Goal: Communication & Community: Answer question/provide support

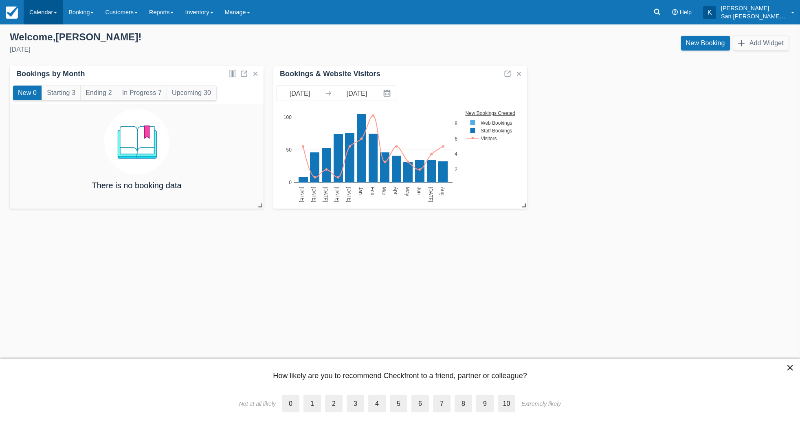
click at [37, 15] on link "Calendar" at bounding box center [43, 12] width 39 height 24
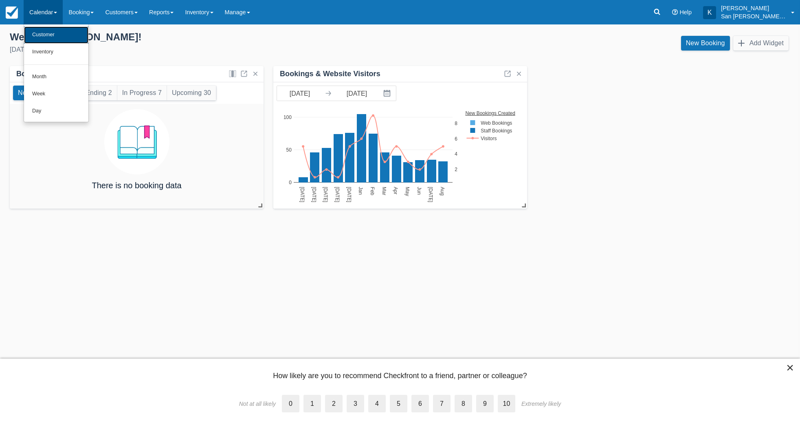
click at [44, 36] on link "Customer" at bounding box center [56, 34] width 64 height 17
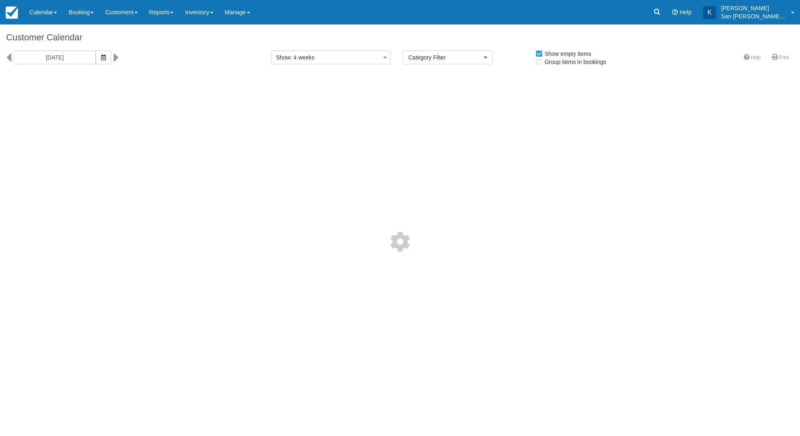
select select
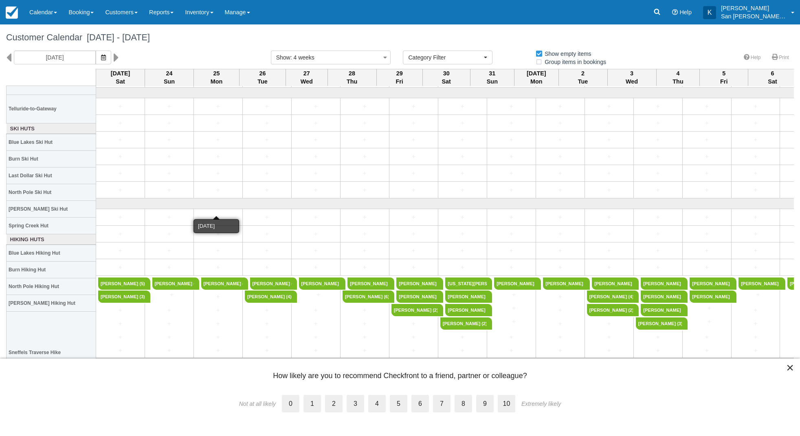
scroll to position [285, 0]
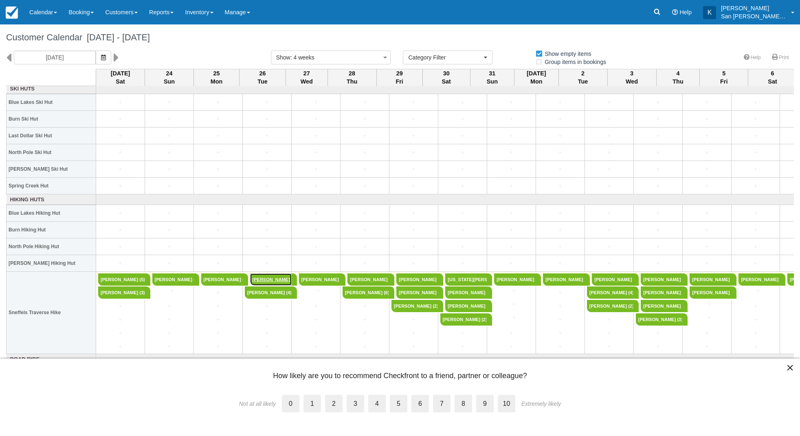
click at [272, 281] on link "Nicole Rogers (4)" at bounding box center [271, 279] width 42 height 12
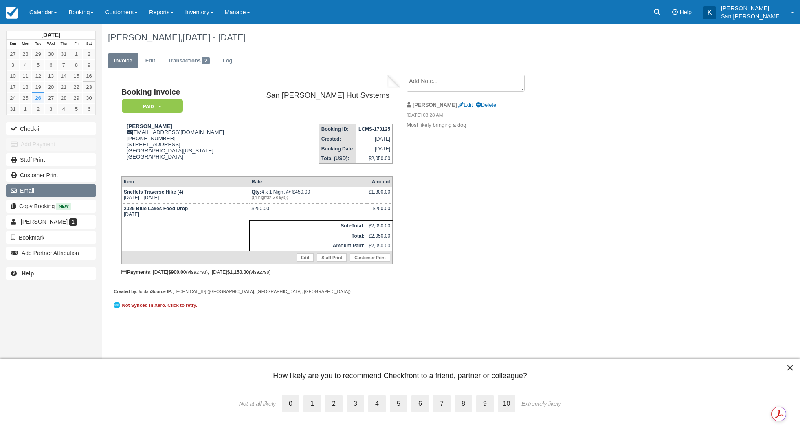
click at [39, 195] on button "Email" at bounding box center [51, 190] width 90 height 13
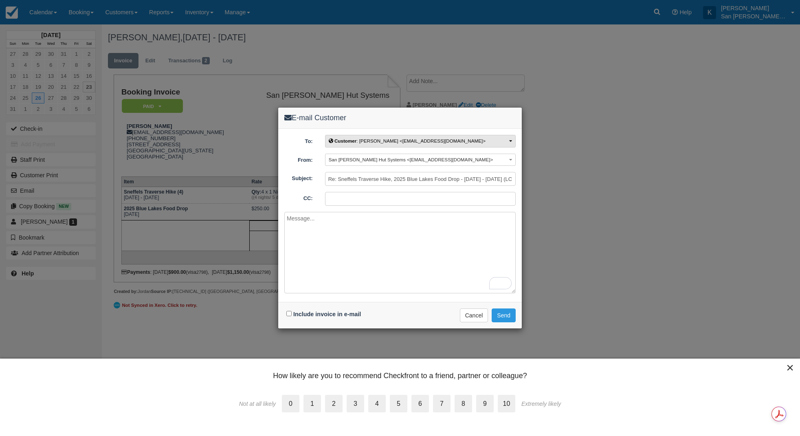
click at [500, 139] on button "Customer : Nicole Rogers <nicolefrenchierogers@gmail.com>" at bounding box center [420, 141] width 191 height 13
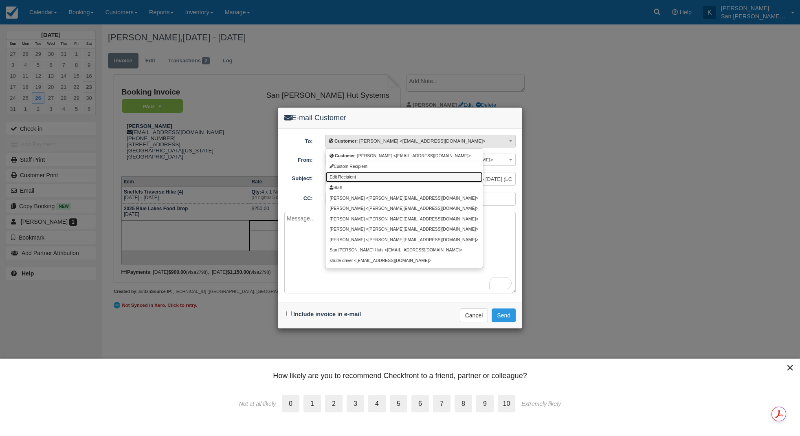
click at [355, 175] on span "Edit Recipient" at bounding box center [342, 177] width 26 height 4
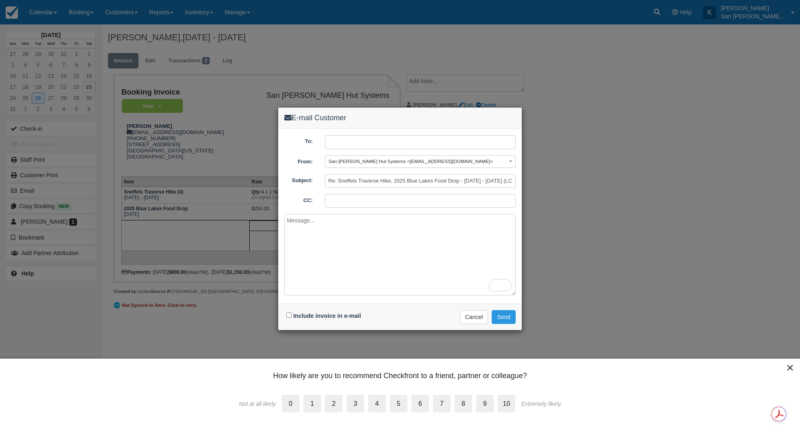
click at [342, 143] on input "text" at bounding box center [420, 142] width 191 height 14
type input "g"
paste input "[EMAIL_ADDRESS][DOMAIN_NAME]"
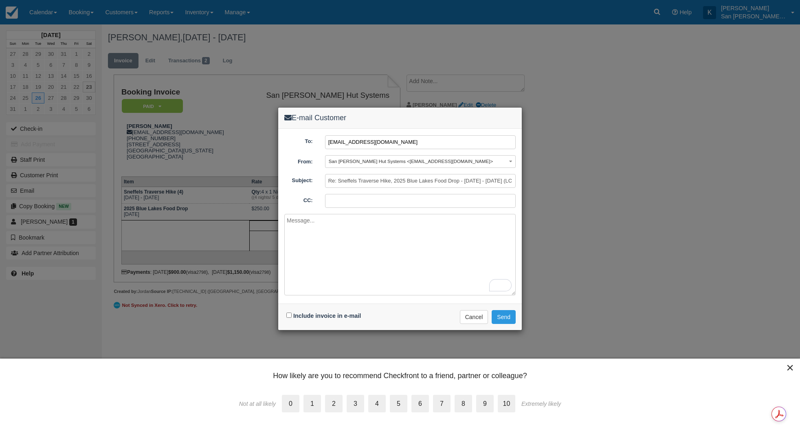
type input "[EMAIL_ADDRESS][DOMAIN_NAME]"
click at [311, 230] on textarea "To enrich screen reader interactions, please activate Accessibility in Grammarl…" at bounding box center [399, 254] width 231 height 81
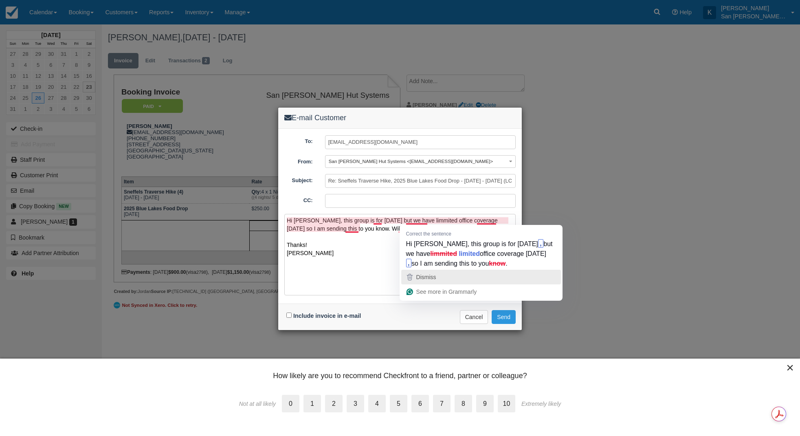
drag, startPoint x: 417, startPoint y: 221, endPoint x: 531, endPoint y: 274, distance: 126.0
click at [531, 274] on div "Dismiss" at bounding box center [481, 277] width 152 height 12
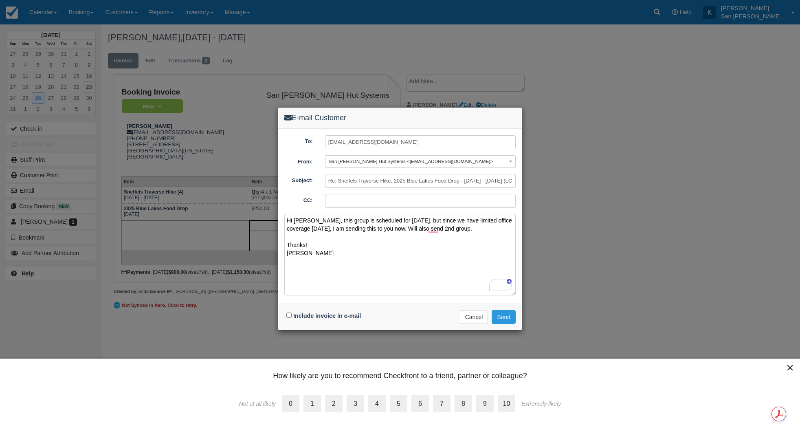
type textarea "Hi [PERSON_NAME], this group is scheduled for [DATE], but since we have limited…"
click at [289, 315] on input "Include invoice in e-mail" at bounding box center [288, 314] width 5 height 5
checkbox input "true"
drag, startPoint x: 306, startPoint y: 253, endPoint x: 287, endPoint y: 220, distance: 38.5
click at [287, 219] on textarea "Hi [PERSON_NAME], this group is scheduled for [DATE], but since we have limited…" at bounding box center [399, 254] width 231 height 81
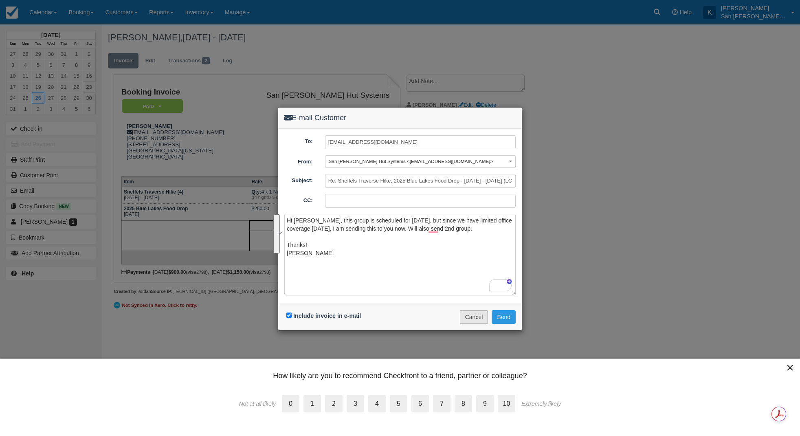
drag, startPoint x: 474, startPoint y: 317, endPoint x: 440, endPoint y: 39, distance: 280.2
click at [474, 317] on button "Cancel" at bounding box center [474, 317] width 29 height 14
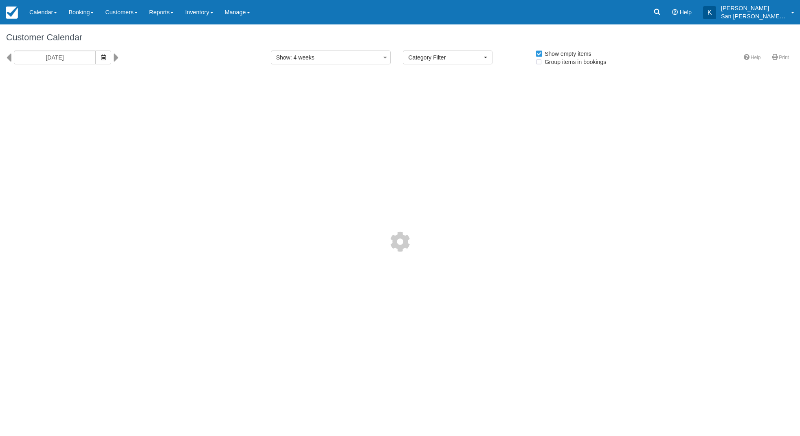
select select
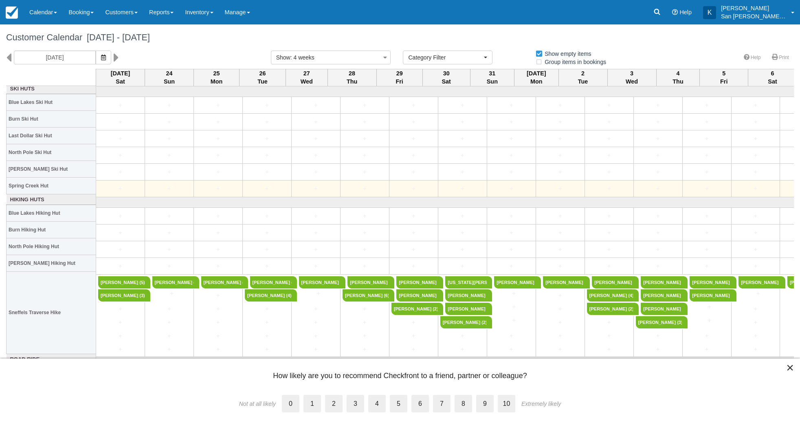
scroll to position [285, 0]
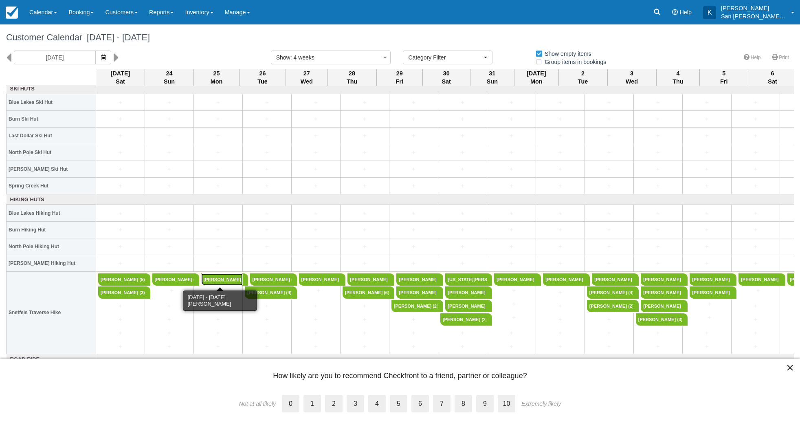
click at [225, 281] on link "Patti Clements (8)" at bounding box center [222, 279] width 42 height 12
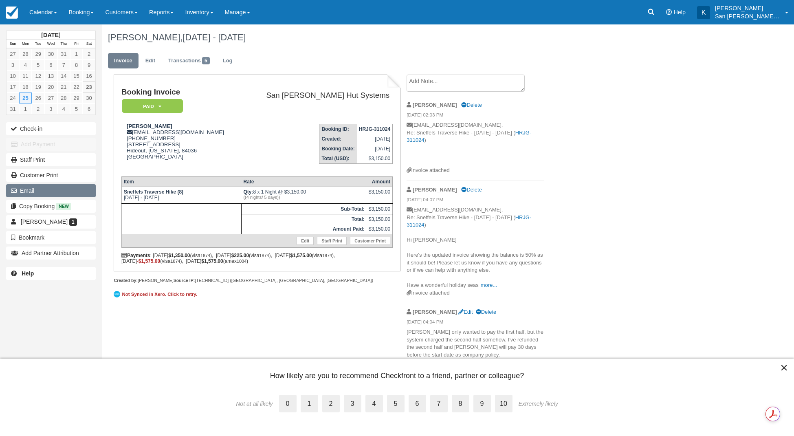
click at [33, 190] on button "Email" at bounding box center [51, 190] width 90 height 13
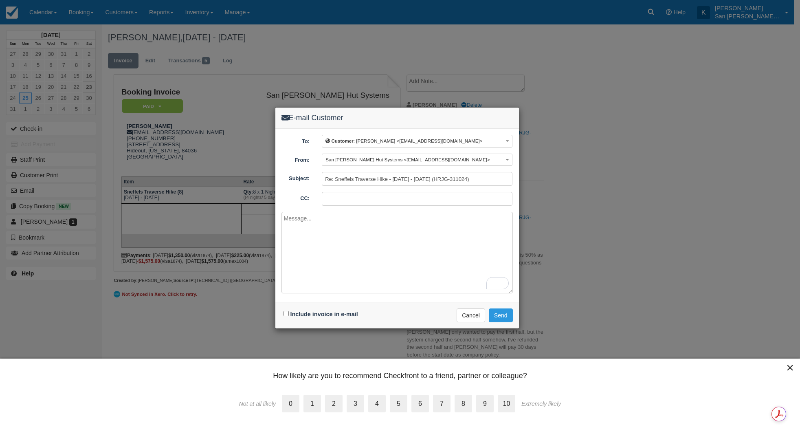
click at [296, 224] on textarea "To enrich screen reader interactions, please activate Accessibility in Grammarl…" at bounding box center [396, 252] width 231 height 81
paste textarea "Hi [PERSON_NAME], this group is scheduled for [DATE], but since we have limited…"
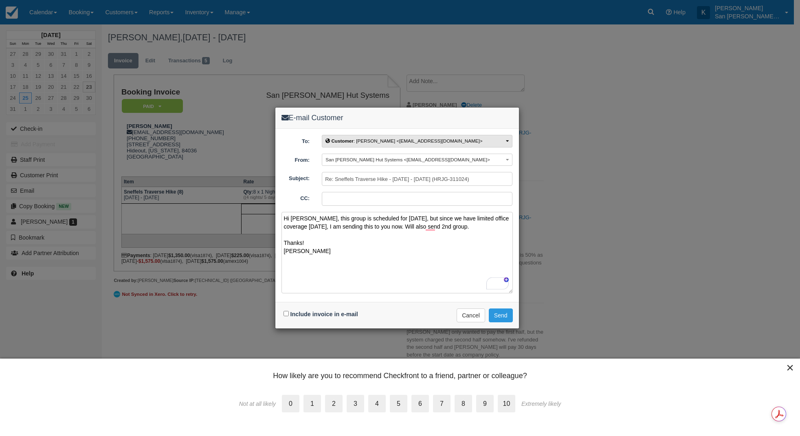
type textarea "Hi [PERSON_NAME], this group is scheduled for [DATE], but since we have limited…"
click at [378, 142] on span "Customer : [PERSON_NAME] <[EMAIL_ADDRESS][DOMAIN_NAME]>" at bounding box center [403, 140] width 157 height 5
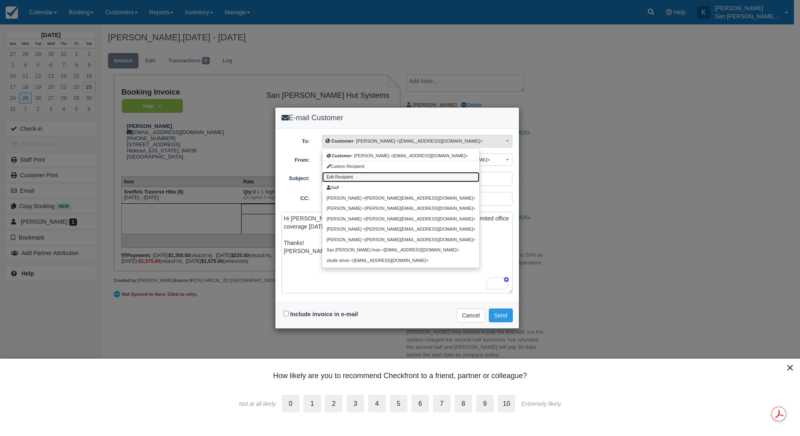
click at [342, 175] on span "Edit Recipient" at bounding box center [340, 177] width 26 height 4
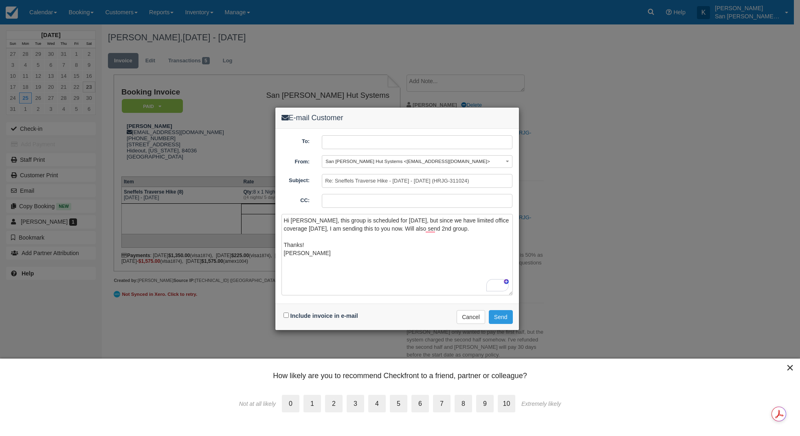
click at [344, 143] on input "text" at bounding box center [417, 142] width 191 height 14
click at [344, 144] on input "text" at bounding box center [417, 142] width 191 height 14
click at [335, 142] on input "text" at bounding box center [417, 142] width 191 height 14
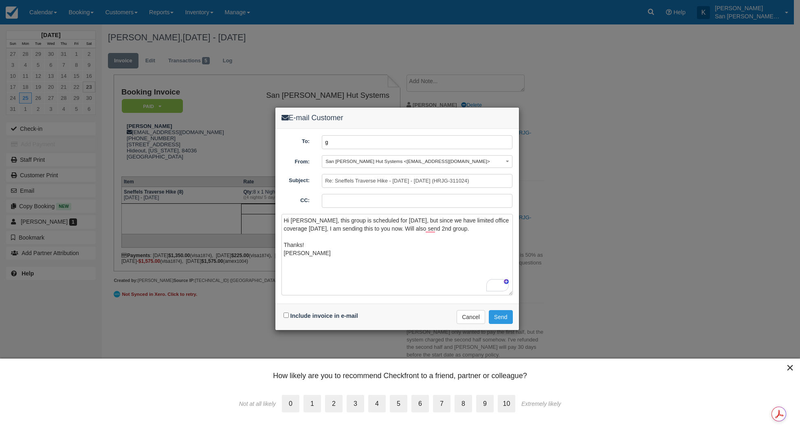
type input "g"
paste input "[EMAIL_ADDRESS][DOMAIN_NAME]"
type input "[EMAIL_ADDRESS][DOMAIN_NAME]"
drag, startPoint x: 389, startPoint y: 228, endPoint x: 461, endPoint y: 235, distance: 72.0
click at [461, 235] on textarea "Hi [PERSON_NAME], this group is scheduled for [DATE], but since we have limited…" at bounding box center [396, 254] width 231 height 81
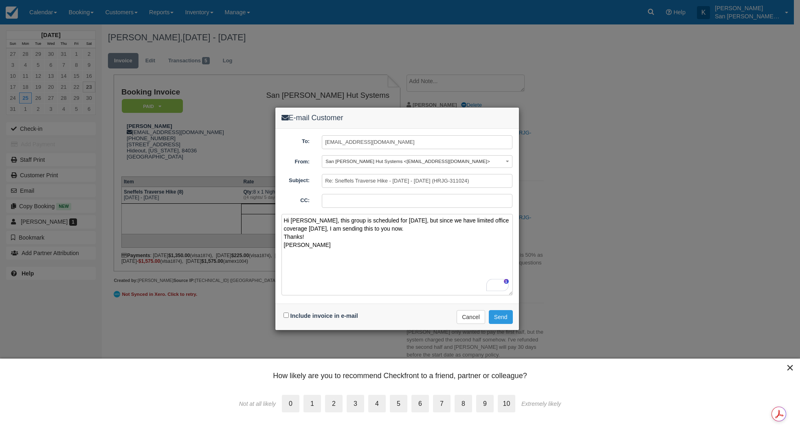
type textarea "Hi [PERSON_NAME], this group is scheduled for [DATE], but since we have limited…"
click at [358, 201] on input "CC:" at bounding box center [417, 201] width 191 height 14
type input "[EMAIL_ADDRESS][DOMAIN_NAME]"
click at [285, 314] on input "Include invoice in e-mail" at bounding box center [285, 314] width 5 height 5
checkbox input "true"
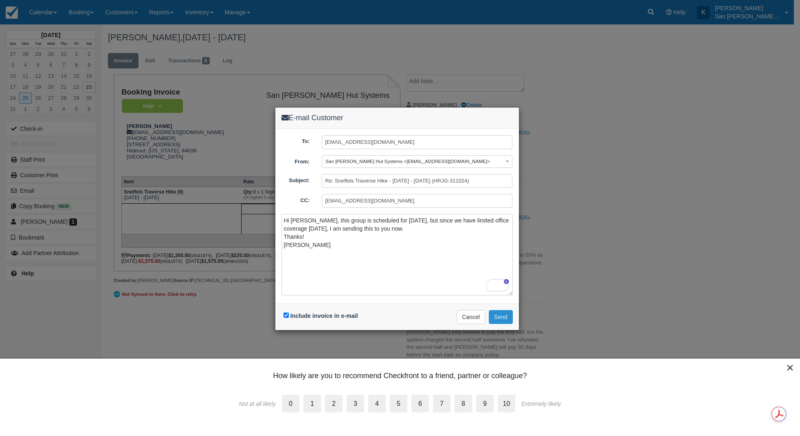
click at [505, 317] on button "Send" at bounding box center [501, 317] width 24 height 14
